Goal: Task Accomplishment & Management: Use online tool/utility

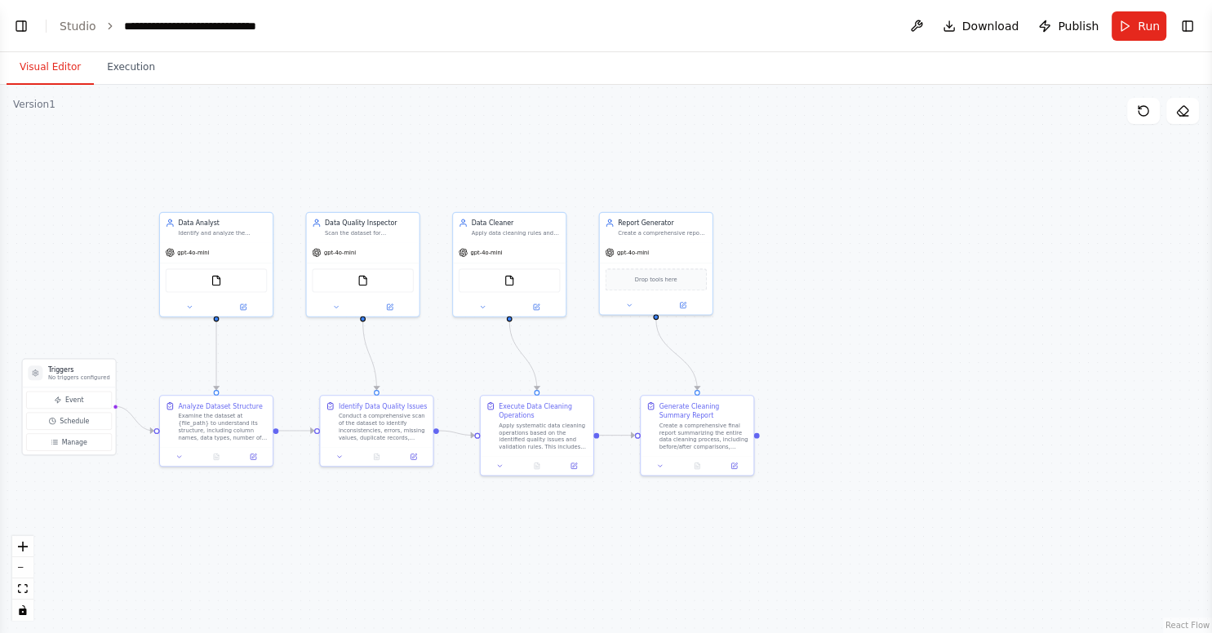
scroll to position [3308, 0]
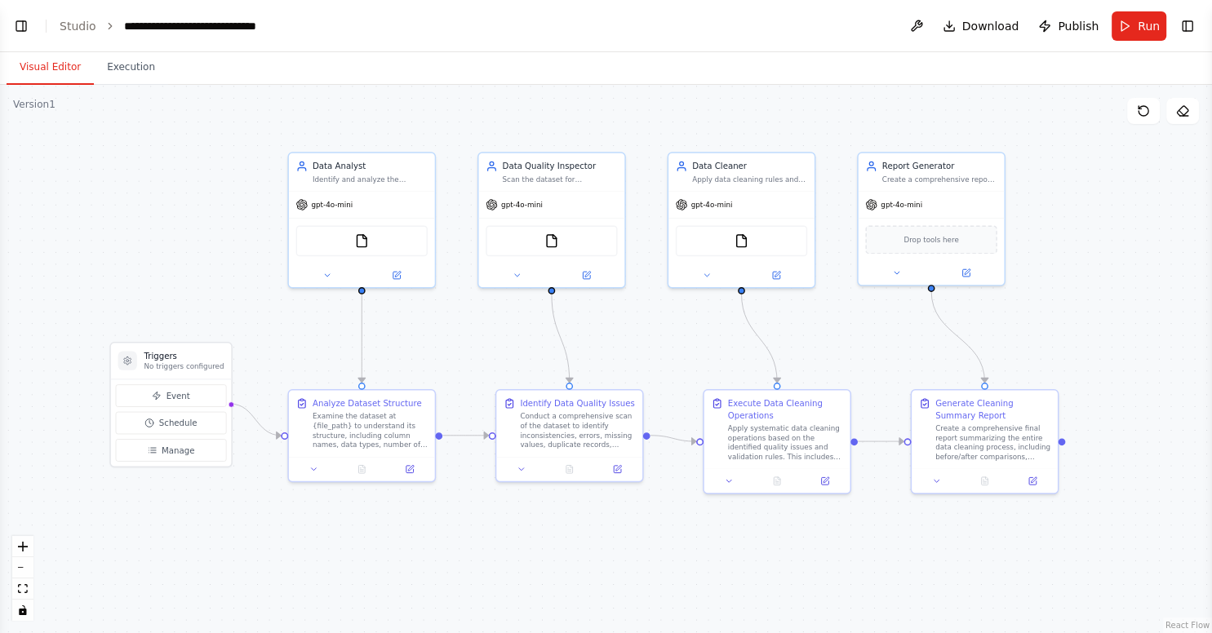
drag, startPoint x: 292, startPoint y: 134, endPoint x: 473, endPoint y: 103, distance: 183.8
click at [473, 103] on div ".deletable-edge-delete-btn { width: 20px; height: 20px; border: 0px solid #ffff…" at bounding box center [606, 359] width 1212 height 548
click at [142, 139] on div ".deletable-edge-delete-btn { width: 20px; height: 20px; border: 0px solid #ffff…" at bounding box center [606, 359] width 1212 height 548
click at [73, 21] on link "Studio" at bounding box center [78, 26] width 37 height 13
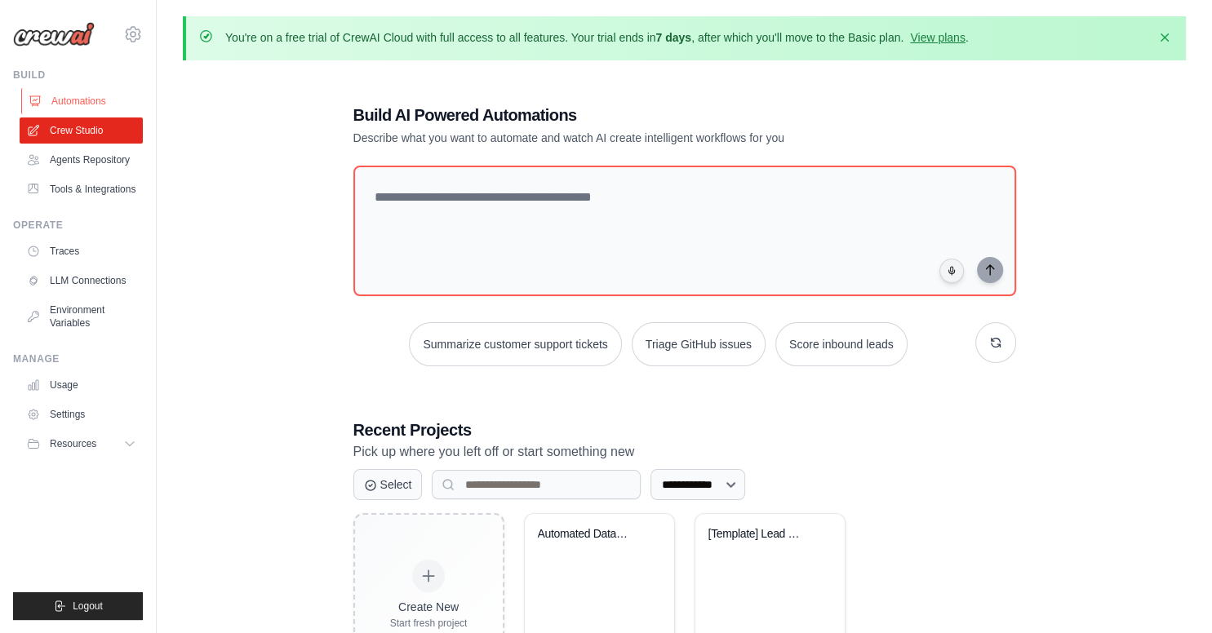
click at [109, 103] on link "Automations" at bounding box center [82, 101] width 123 height 26
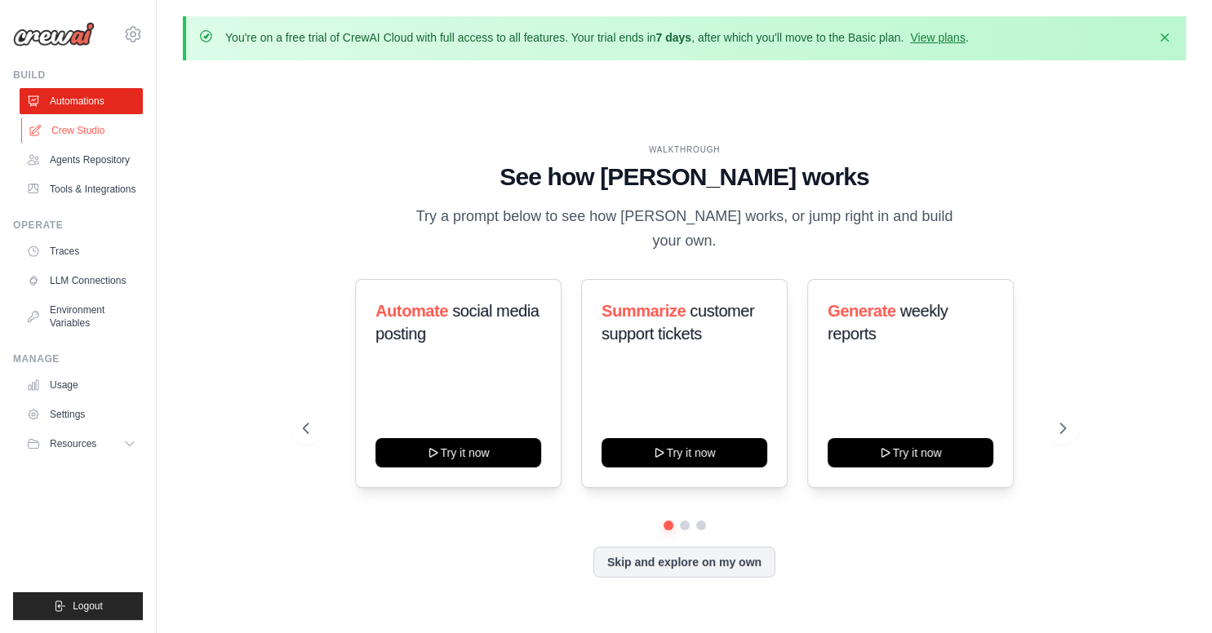
click at [96, 132] on link "Crew Studio" at bounding box center [82, 130] width 123 height 26
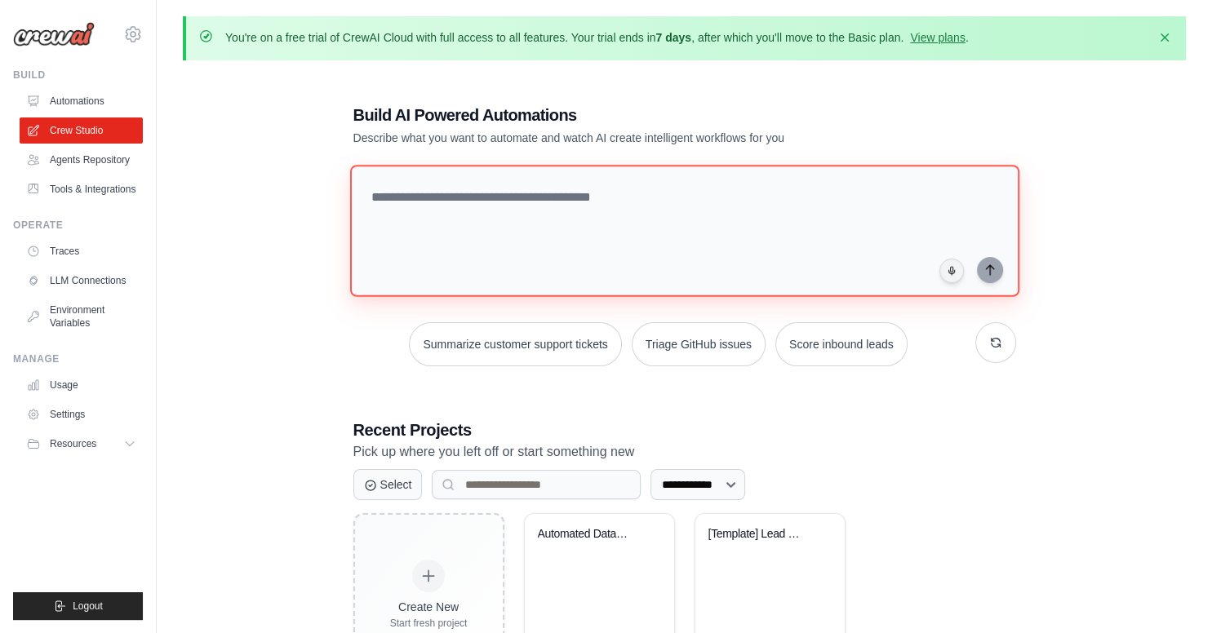
click at [437, 242] on textarea at bounding box center [683, 231] width 669 height 132
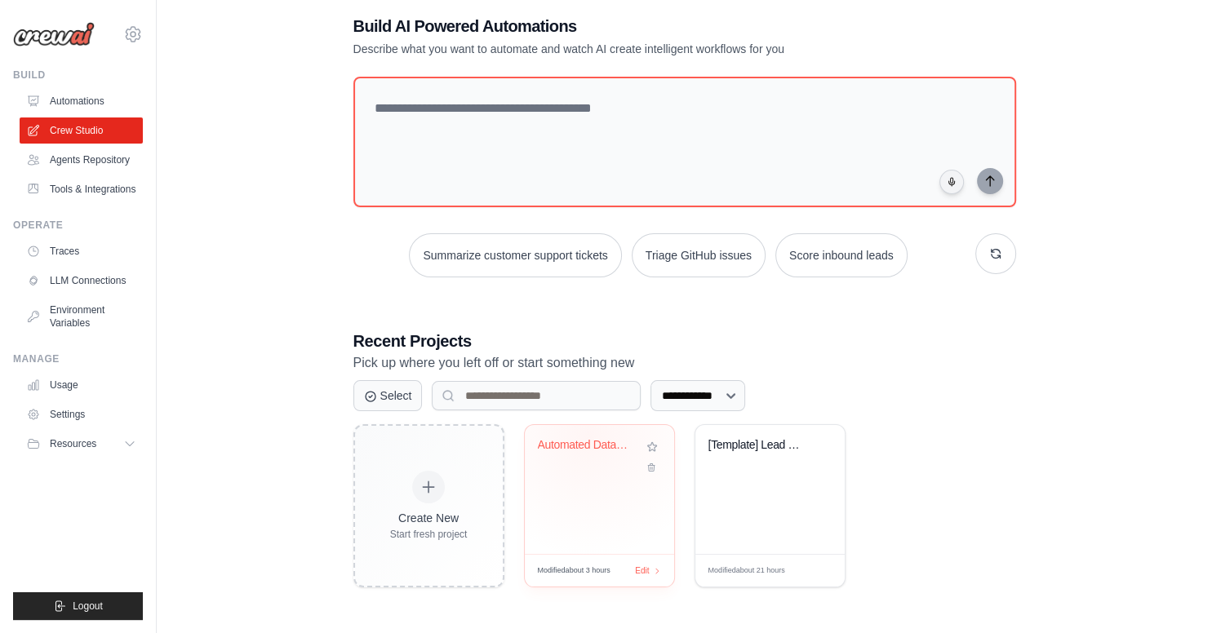
click at [589, 433] on div "Automated Data Cleaning Pipeline" at bounding box center [599, 489] width 149 height 129
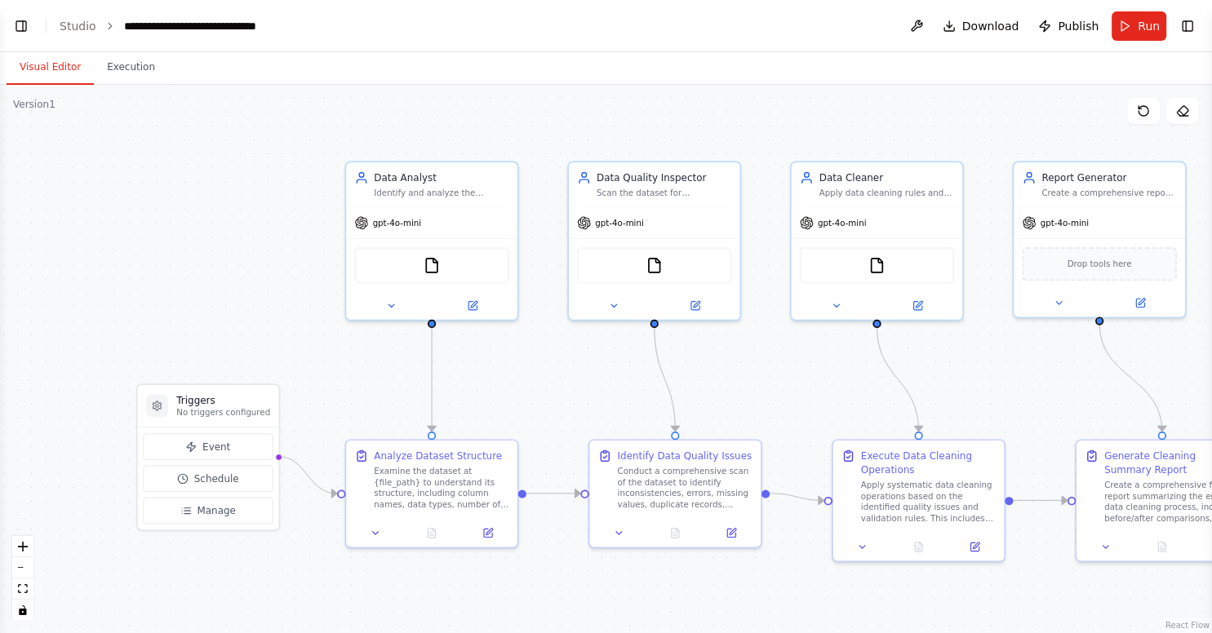
scroll to position [3260, 0]
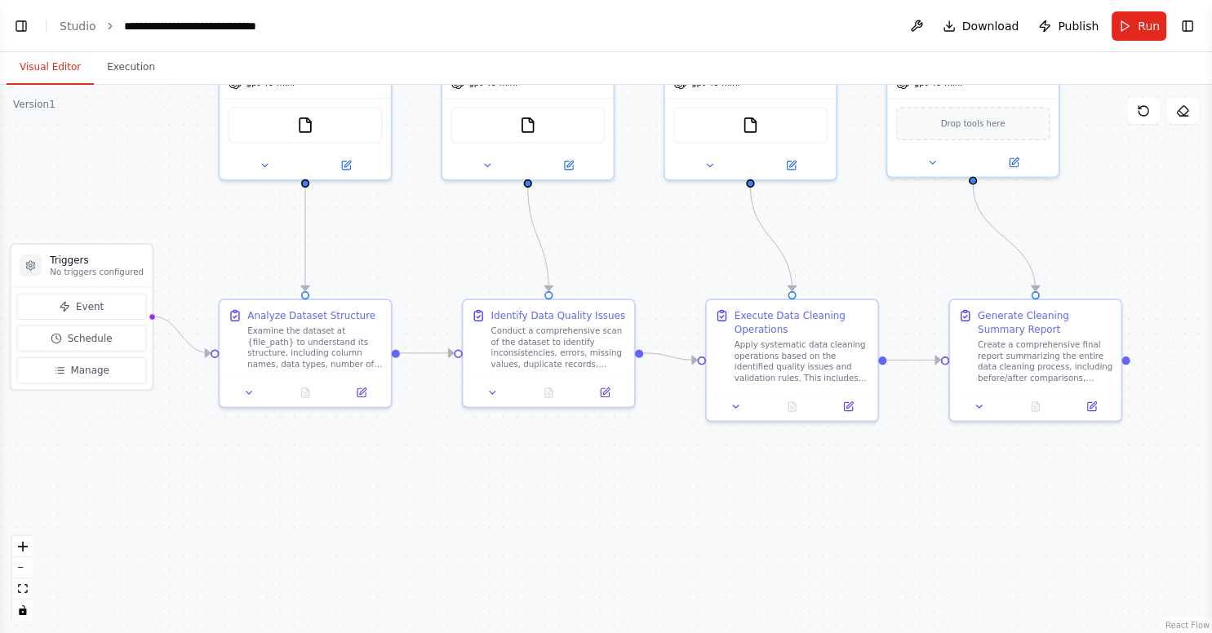
drag, startPoint x: 337, startPoint y: 380, endPoint x: 211, endPoint y: 240, distance: 188.9
click at [211, 240] on div ".deletable-edge-delete-btn { width: 20px; height: 20px; border: 0px solid #ffff…" at bounding box center [606, 359] width 1212 height 548
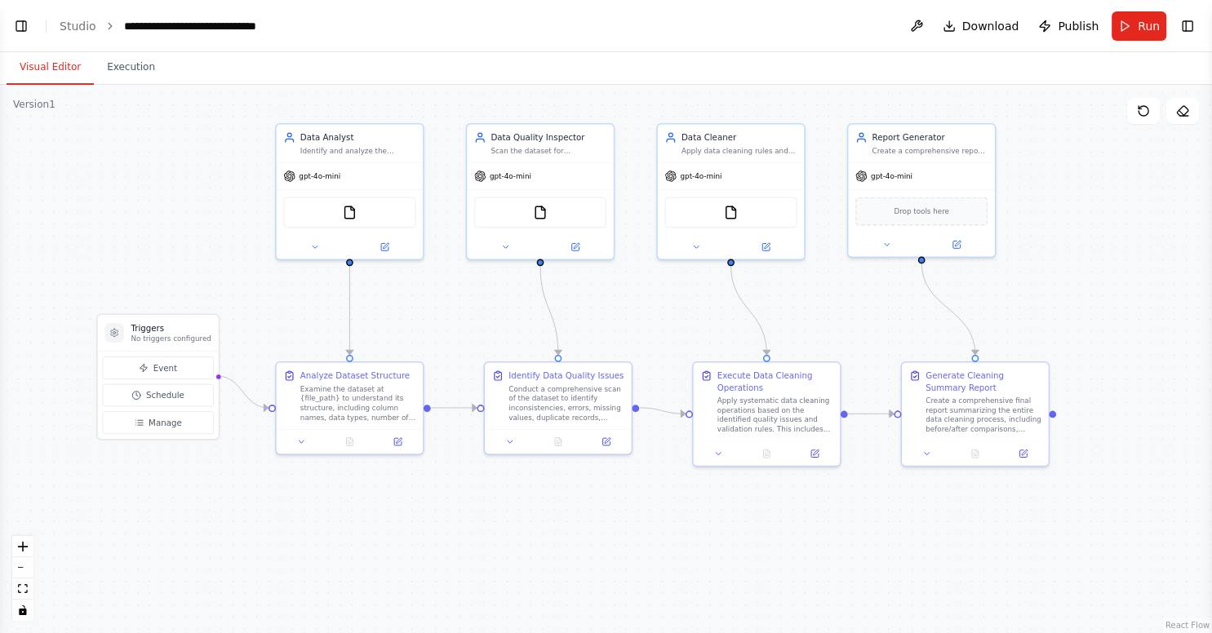
drag, startPoint x: 211, startPoint y: 240, endPoint x: 272, endPoint y: 312, distance: 95.0
click at [272, 312] on div ".deletable-edge-delete-btn { width: 20px; height: 20px; border: 0px solid #ffff…" at bounding box center [606, 359] width 1212 height 548
click at [373, 398] on div "Examine the dataset at {file_path} to understand its structure, including colum…" at bounding box center [362, 402] width 116 height 38
click at [296, 381] on div "Analyze Dataset Structure Examine the dataset at {file_path} to understand its …" at bounding box center [352, 395] width 132 height 52
click at [305, 448] on button at bounding box center [304, 441] width 41 height 15
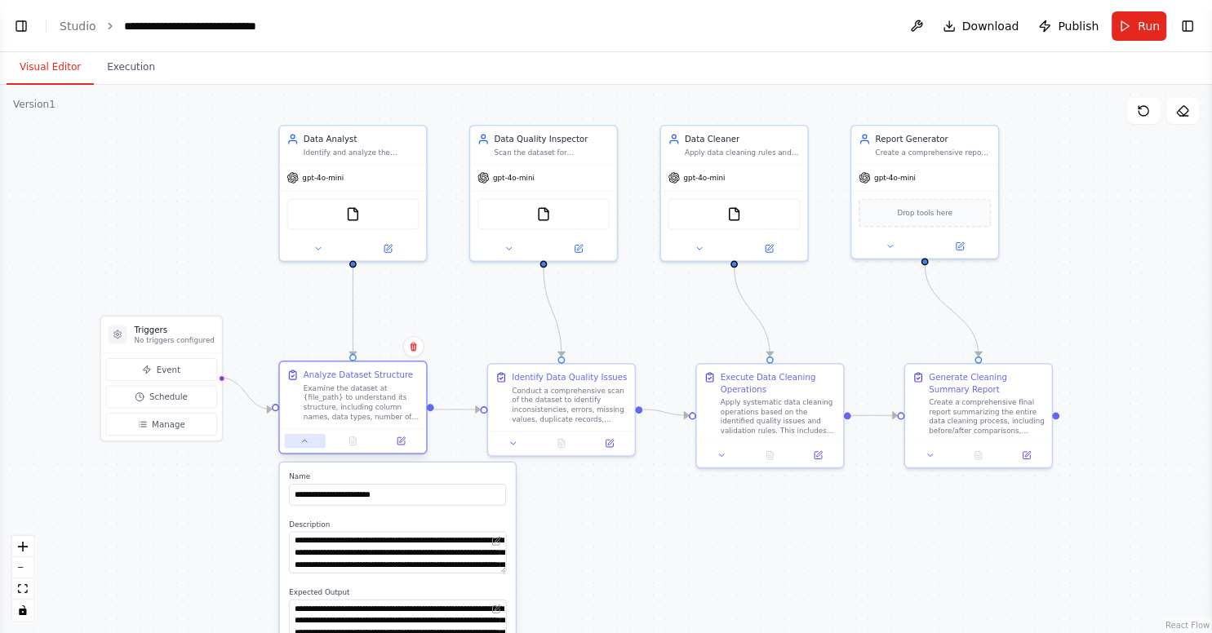
click at [305, 448] on button at bounding box center [304, 441] width 41 height 15
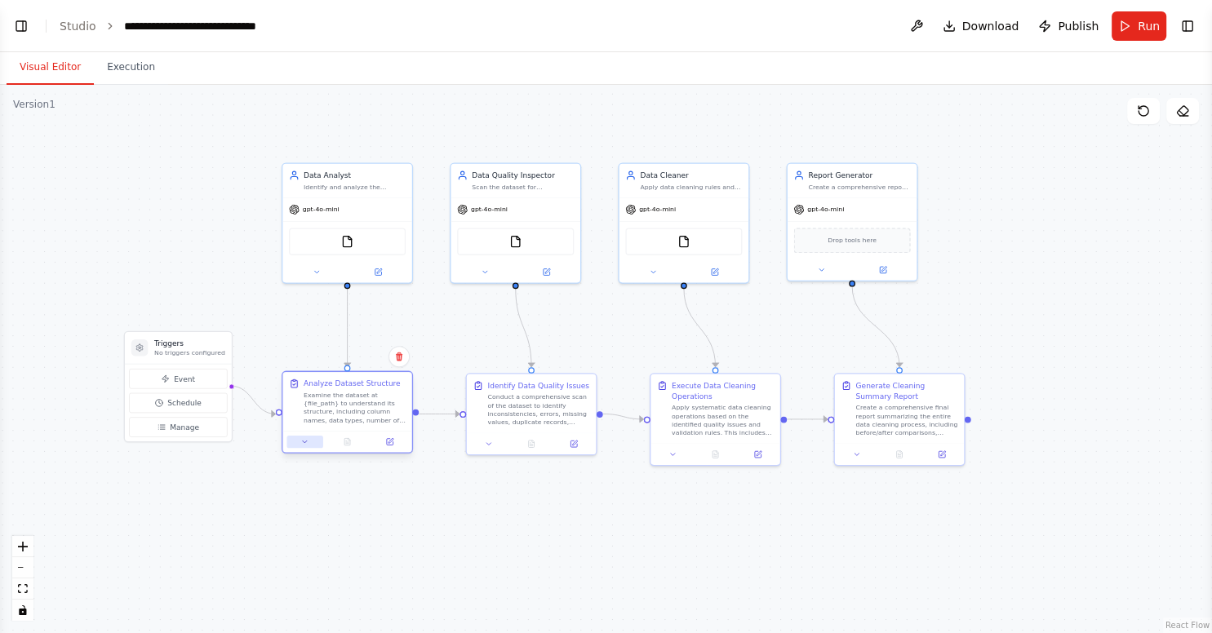
click at [305, 448] on button at bounding box center [304, 442] width 36 height 12
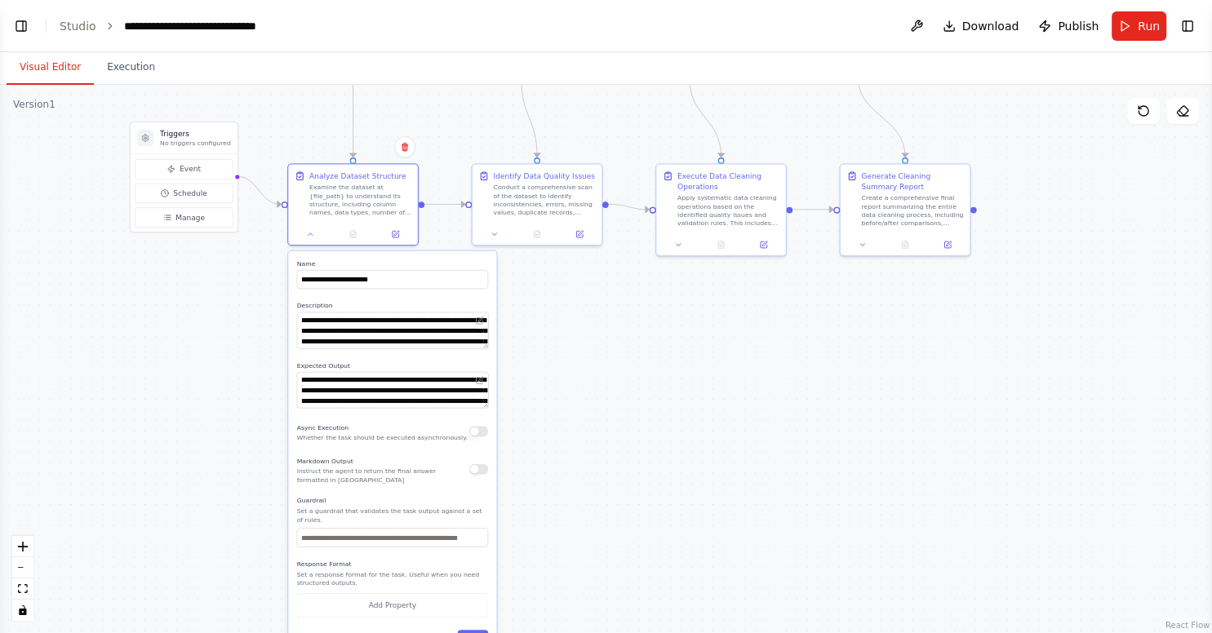
drag, startPoint x: 278, startPoint y: 352, endPoint x: 284, endPoint y: 142, distance: 209.8
click at [284, 142] on div ".deletable-edge-delete-btn { width: 20px; height: 20px; border: 0px solid #ffff…" at bounding box center [606, 359] width 1212 height 548
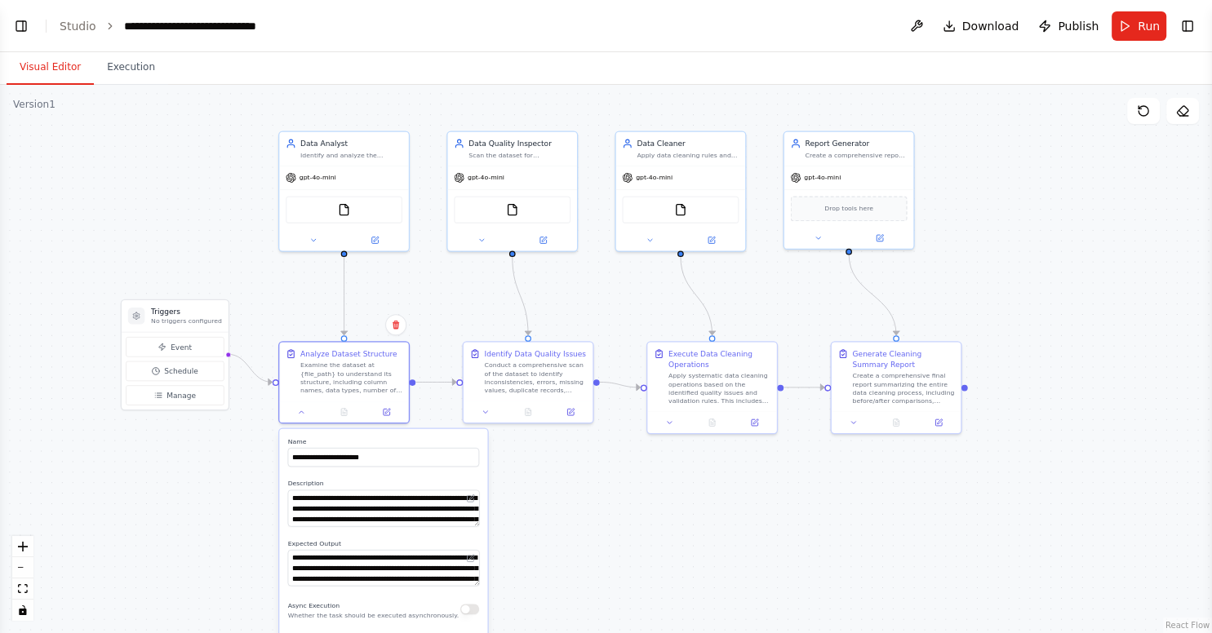
drag, startPoint x: 219, startPoint y: 304, endPoint x: 211, endPoint y: 482, distance: 178.1
click at [211, 482] on div ".deletable-edge-delete-btn { width: 20px; height: 20px; border: 0px solid #ffff…" at bounding box center [606, 359] width 1212 height 548
click at [323, 397] on div "Analyze Dataset Structure Examine the dataset at {file_path} to understand its …" at bounding box center [343, 369] width 129 height 59
click at [270, 478] on div ".deletable-edge-delete-btn { width: 20px; height: 20px; border: 0px solid #ffff…" at bounding box center [606, 359] width 1212 height 548
click at [797, 525] on div ".deletable-edge-delete-btn { width: 20px; height: 20px; border: 0px solid #ffff…" at bounding box center [606, 359] width 1212 height 548
